Goal: Find specific page/section: Find specific page/section

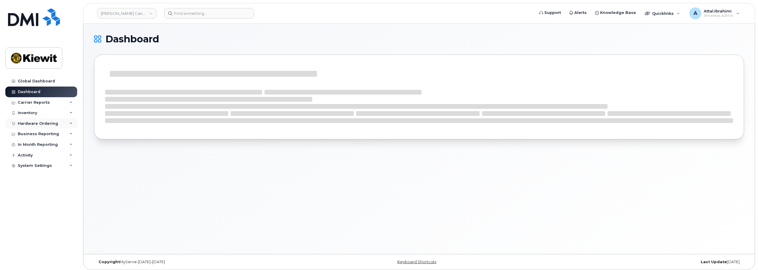
click at [53, 123] on div "Hardware Ordering" at bounding box center [38, 123] width 40 height 5
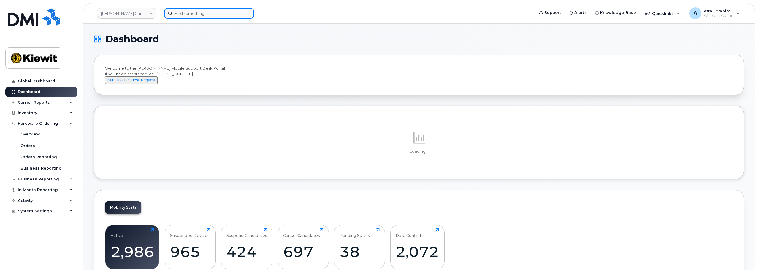
click at [193, 10] on input at bounding box center [209, 13] width 90 height 11
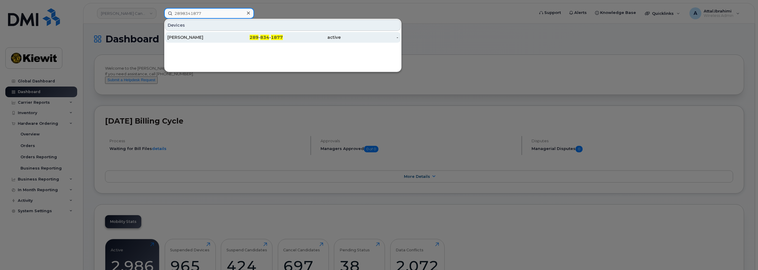
type input "2898341877"
click at [236, 40] on div "289 - 834 - 1877" at bounding box center [254, 37] width 58 height 11
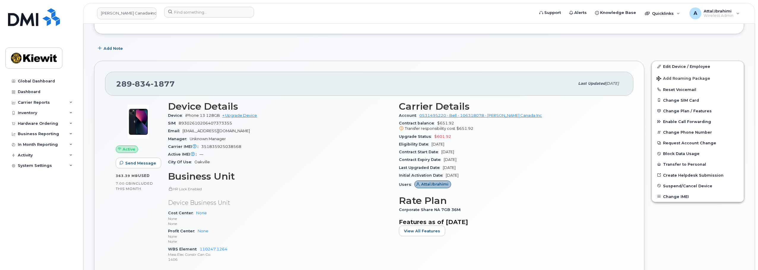
scroll to position [89, 0]
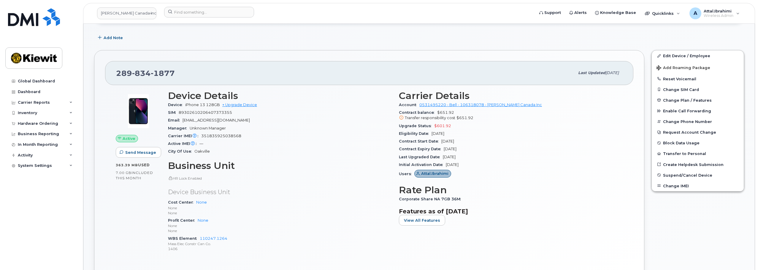
click at [440, 127] on span "$601.92" at bounding box center [442, 126] width 17 height 4
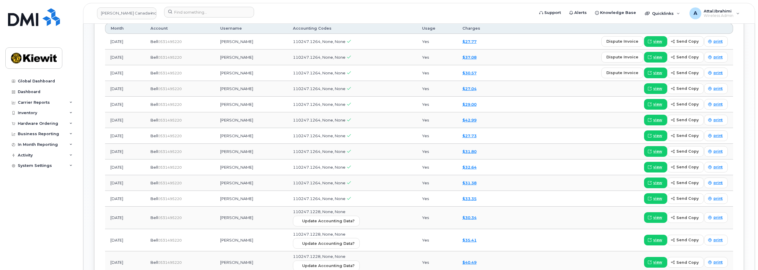
scroll to position [504, 0]
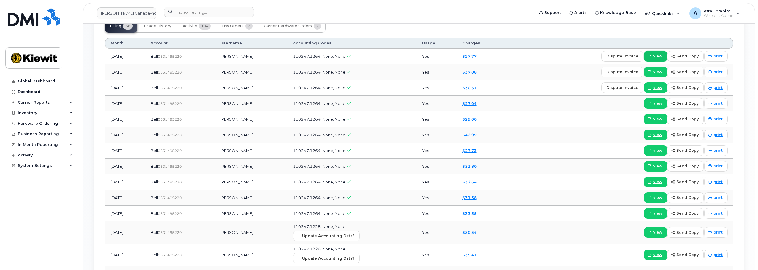
click at [655, 57] on span "view" at bounding box center [657, 56] width 9 height 5
